Goal: Obtain resource: Download file/media

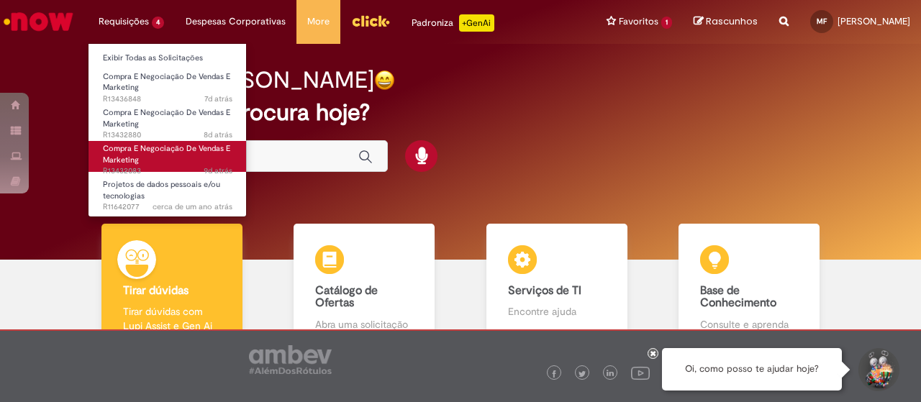
click at [168, 166] on span "9d atrás 9 dias atrás R13432083" at bounding box center [167, 171] width 129 height 12
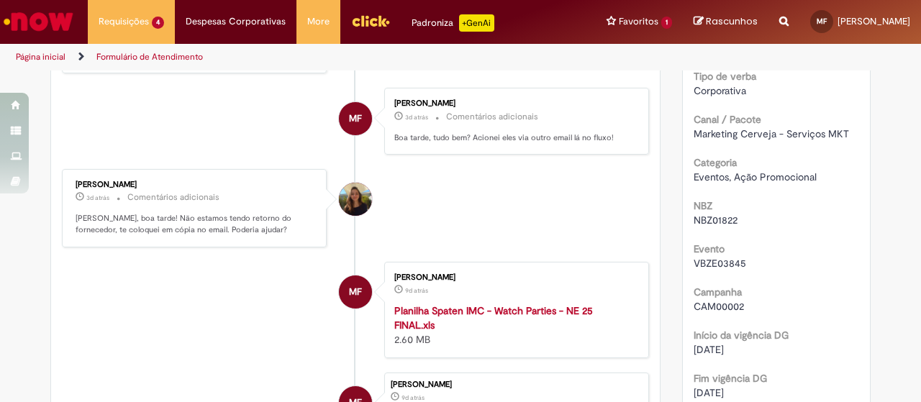
scroll to position [931, 0]
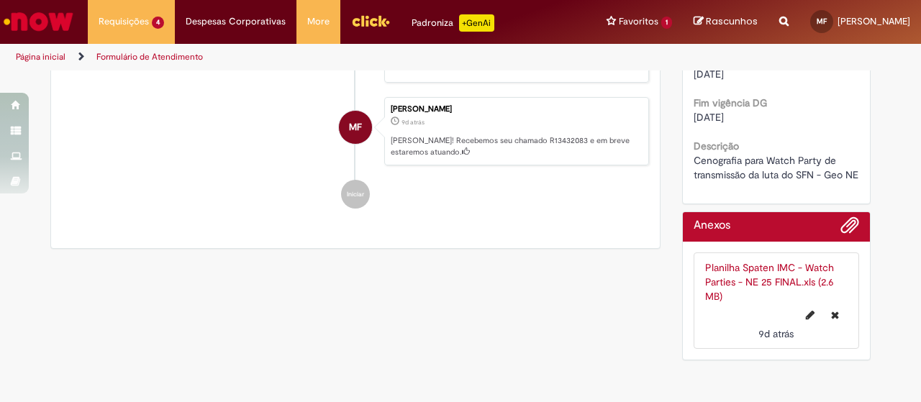
click at [734, 268] on link "Planilha Spaten IMC - Watch Parties - NE 25 FINAL.xls (2.6 MB)" at bounding box center [769, 282] width 129 height 42
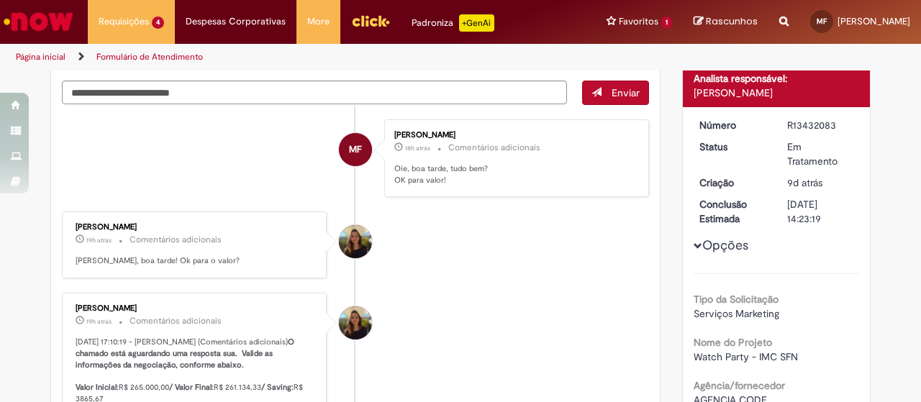
scroll to position [0, 0]
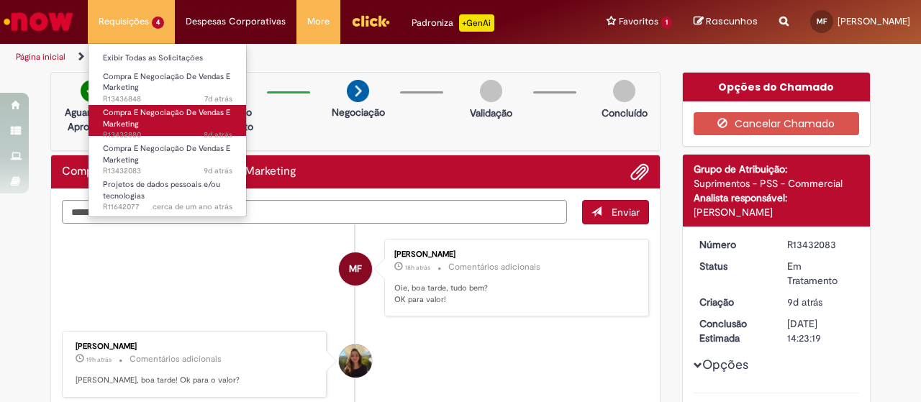
click at [155, 127] on link "Compra E Negociação De Vendas E Marketing 8d atrás 8 dias atrás R13432880" at bounding box center [167, 120] width 158 height 31
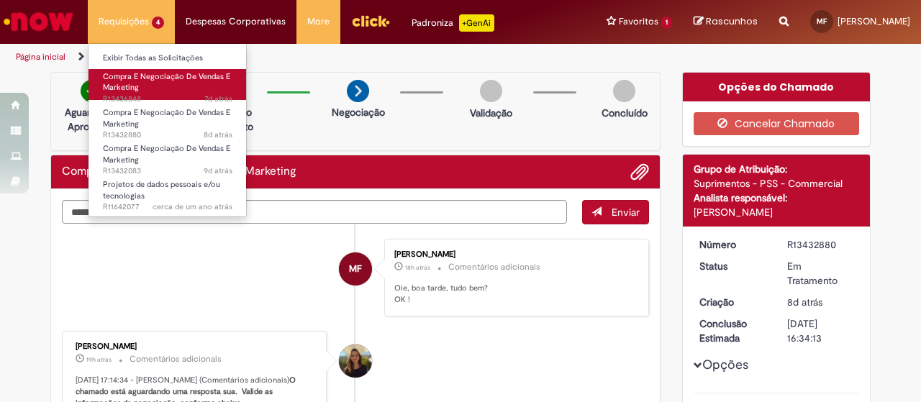
click at [163, 83] on link "Compra E Negociação De Vendas E Marketing 7d atrás 7 dias atrás R13436848" at bounding box center [167, 84] width 158 height 31
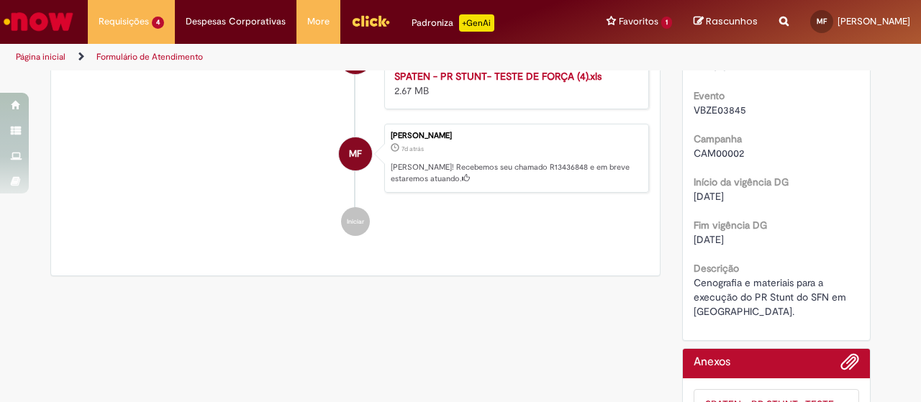
scroll to position [882, 0]
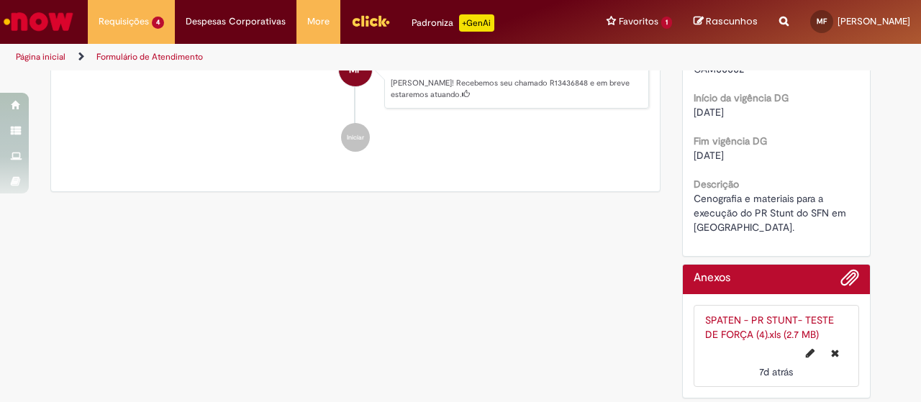
click at [719, 323] on link "SPATEN - PR STUNT- TESTE DE FORÇA (4).xls (2.7 MB)" at bounding box center [769, 327] width 129 height 27
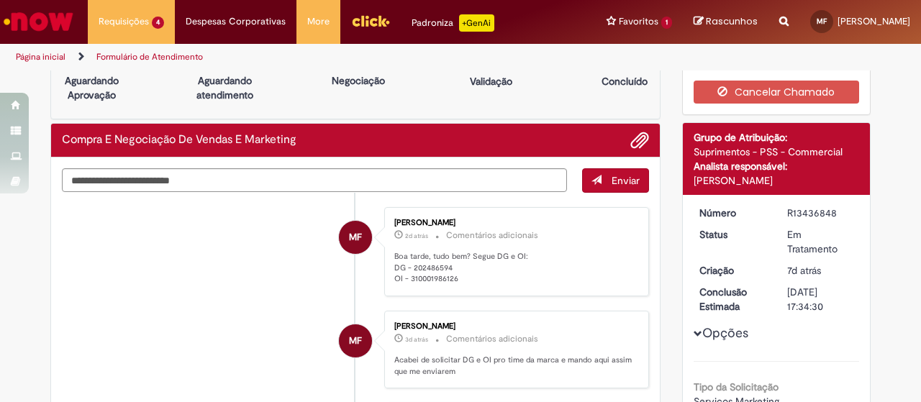
scroll to position [0, 0]
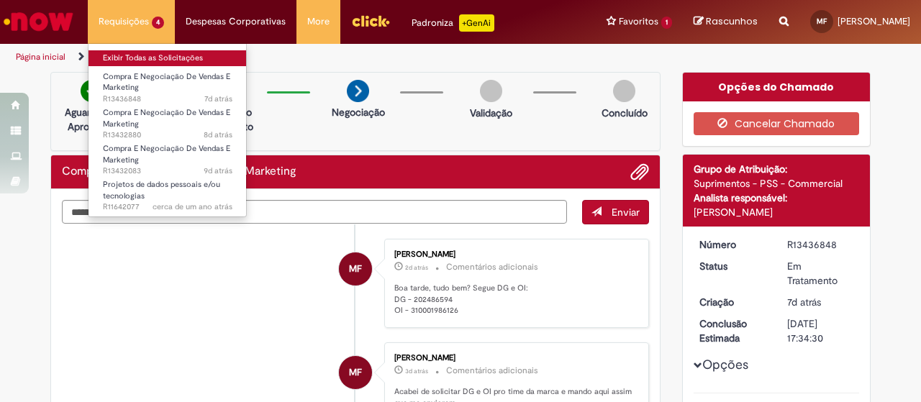
click at [140, 55] on link "Exibir Todas as Solicitações" at bounding box center [167, 58] width 158 height 16
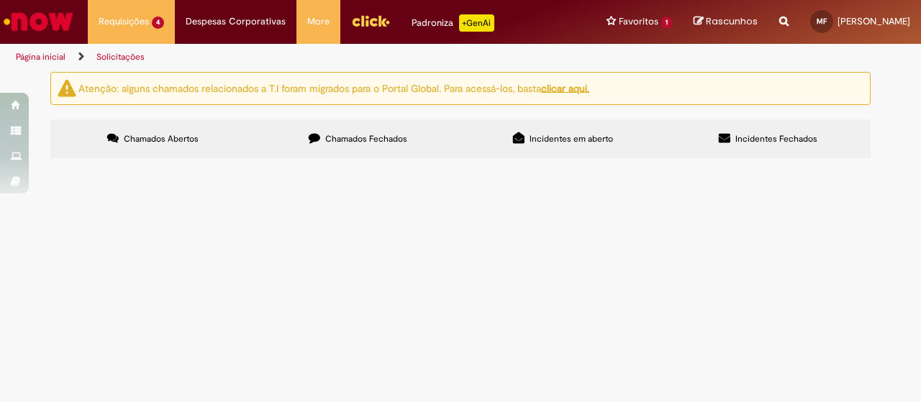
click at [350, 143] on span "Chamados Fechados" at bounding box center [366, 139] width 82 height 12
click at [0, 0] on span "Compra E Negociação De Vendas E Marketing" at bounding box center [0, 0] width 0 height 0
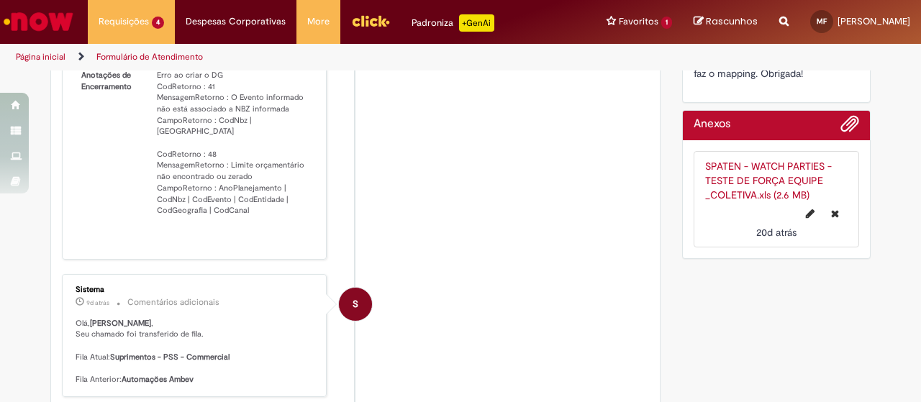
scroll to position [861, 0]
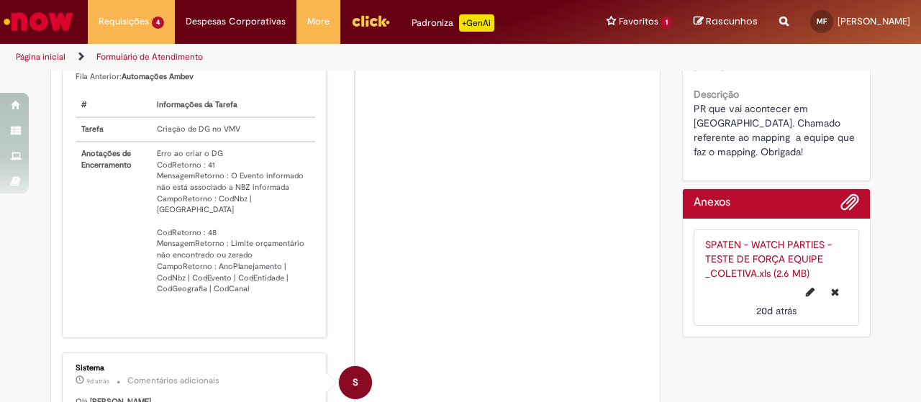
click at [725, 267] on link "SPATEN - WATCH PARTIES - TESTE DE FORÇA EQUIPE _COLETIVA.xls (2.6 MB)" at bounding box center [768, 259] width 127 height 42
